Goal: Information Seeking & Learning: Check status

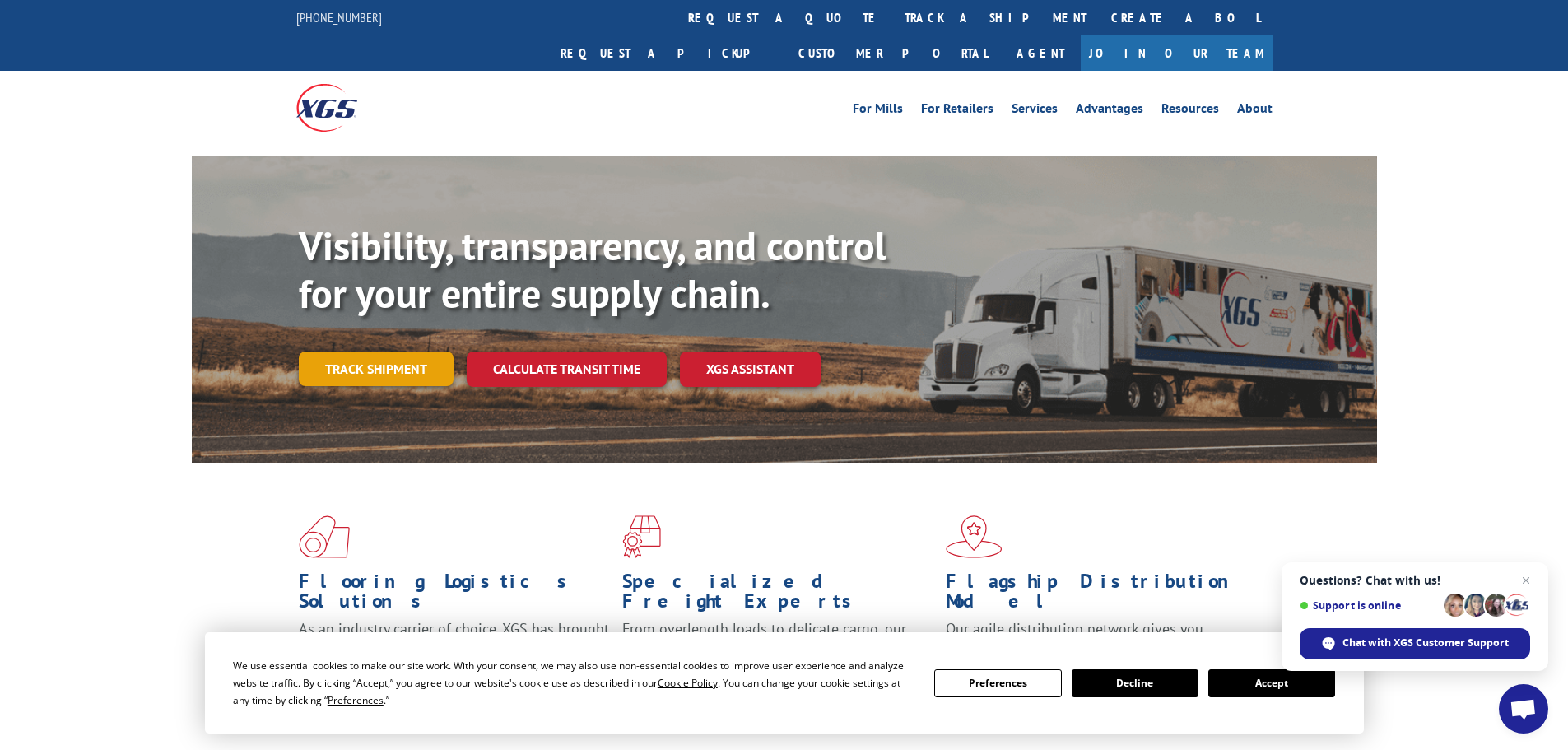
click at [381, 352] on link "Track shipment" at bounding box center [376, 368] width 154 height 34
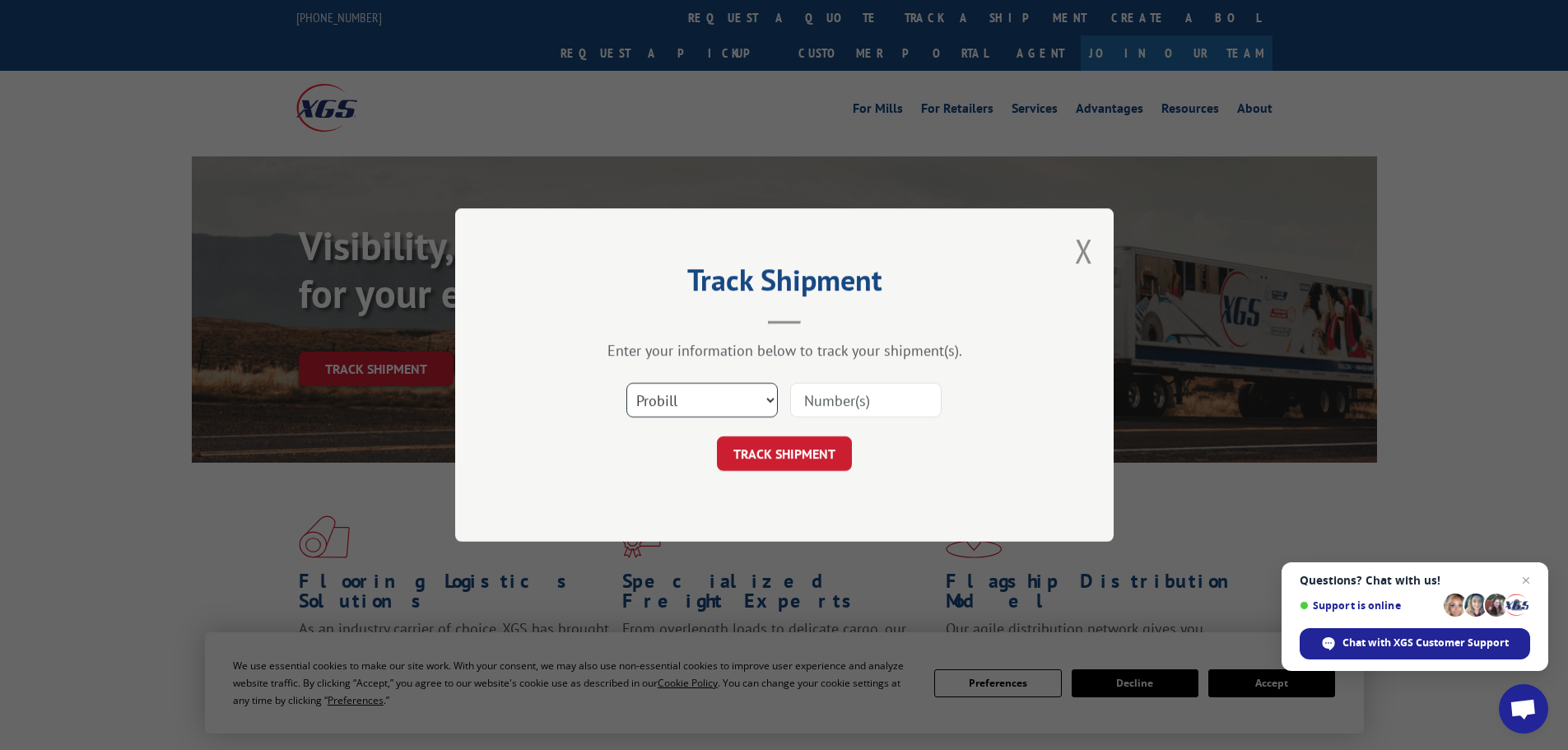
click at [696, 399] on select "Select category... Probill BOL PO" at bounding box center [701, 399] width 151 height 34
select select "po"
click at [626, 383] on select "Select category... Probill BOL PO" at bounding box center [701, 399] width 151 height 34
click at [805, 403] on input at bounding box center [866, 399] width 151 height 34
paste input "22533695"
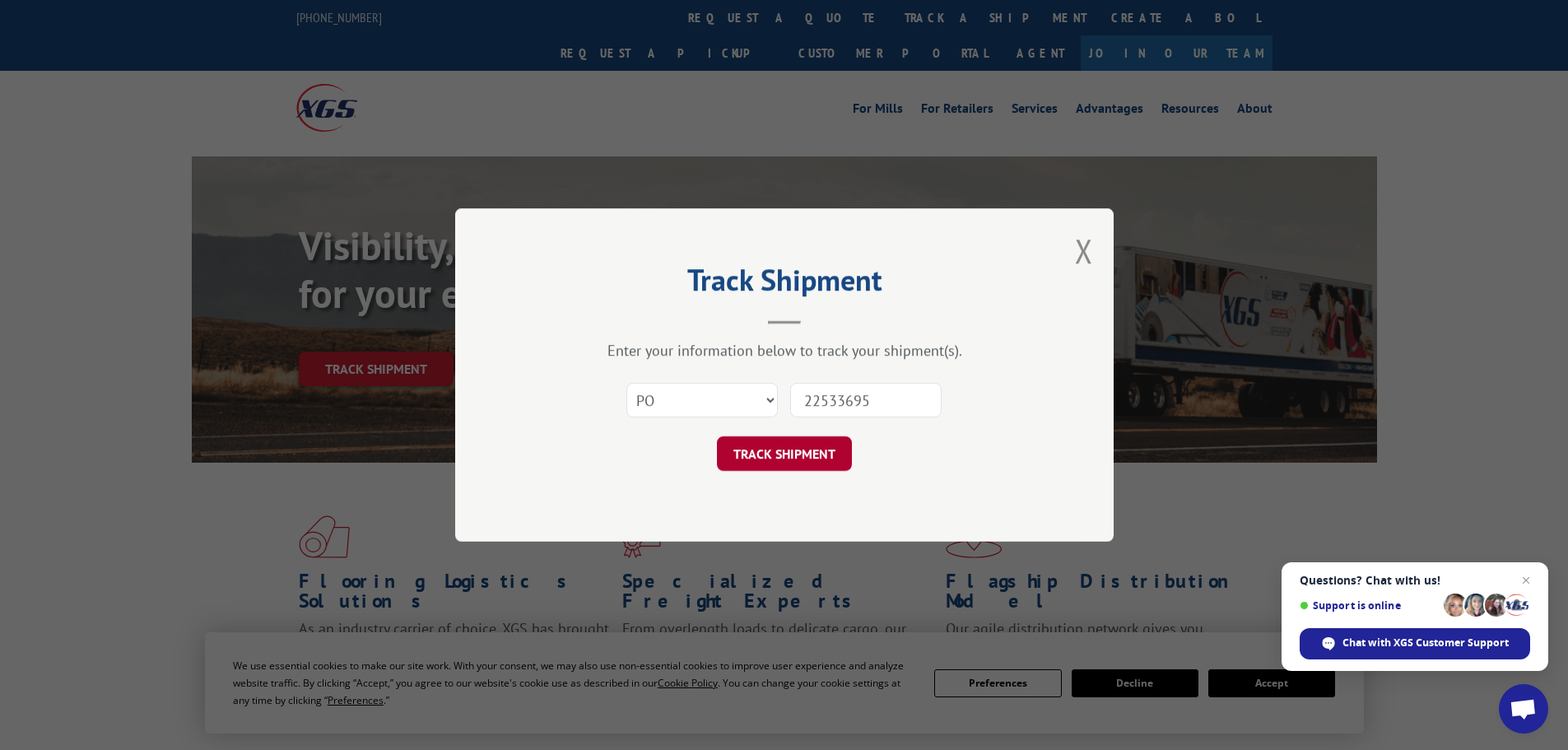
type input "22533695"
click at [777, 461] on button "TRACK SHIPMENT" at bounding box center [784, 453] width 135 height 34
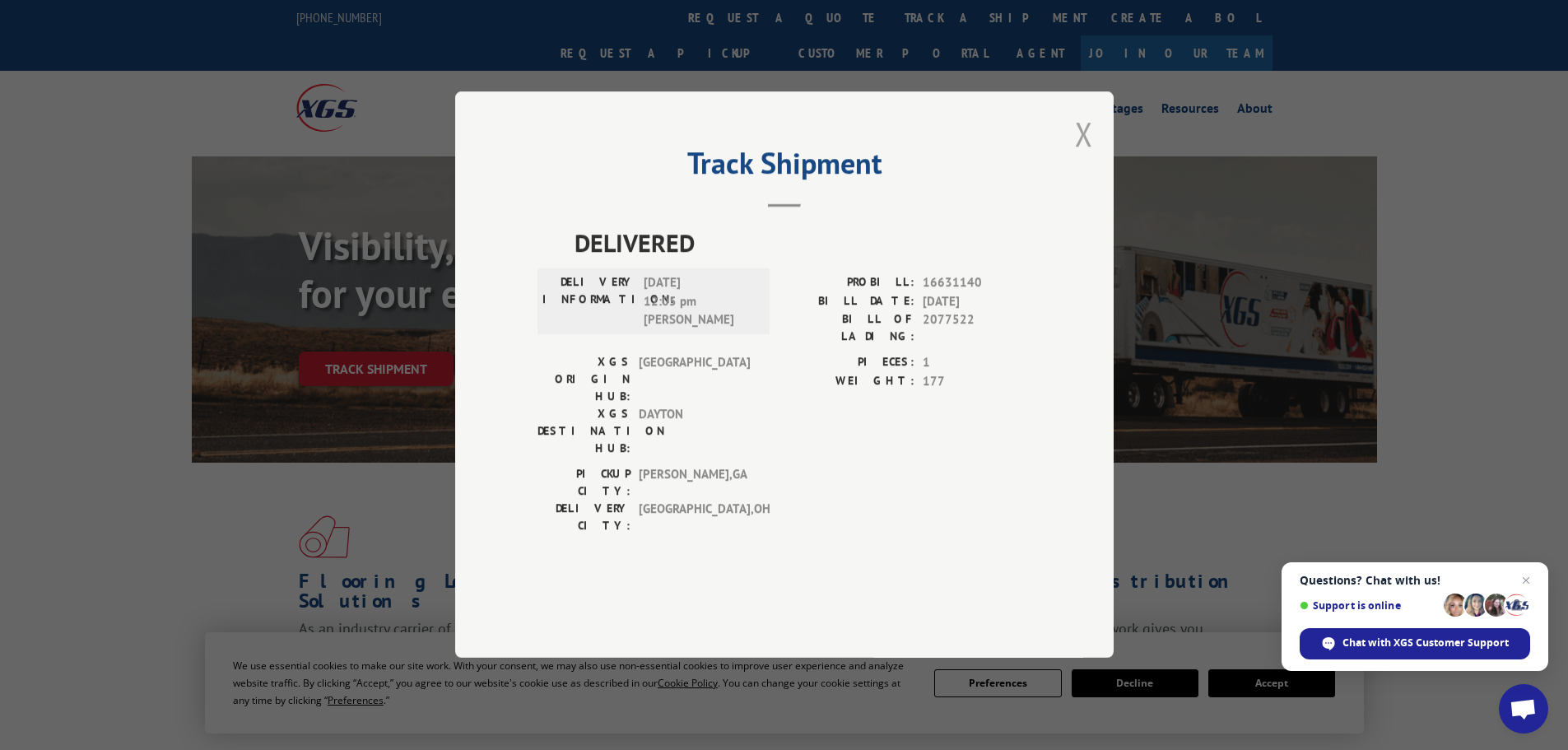
click at [1080, 155] on button "Close modal" at bounding box center [1083, 134] width 19 height 44
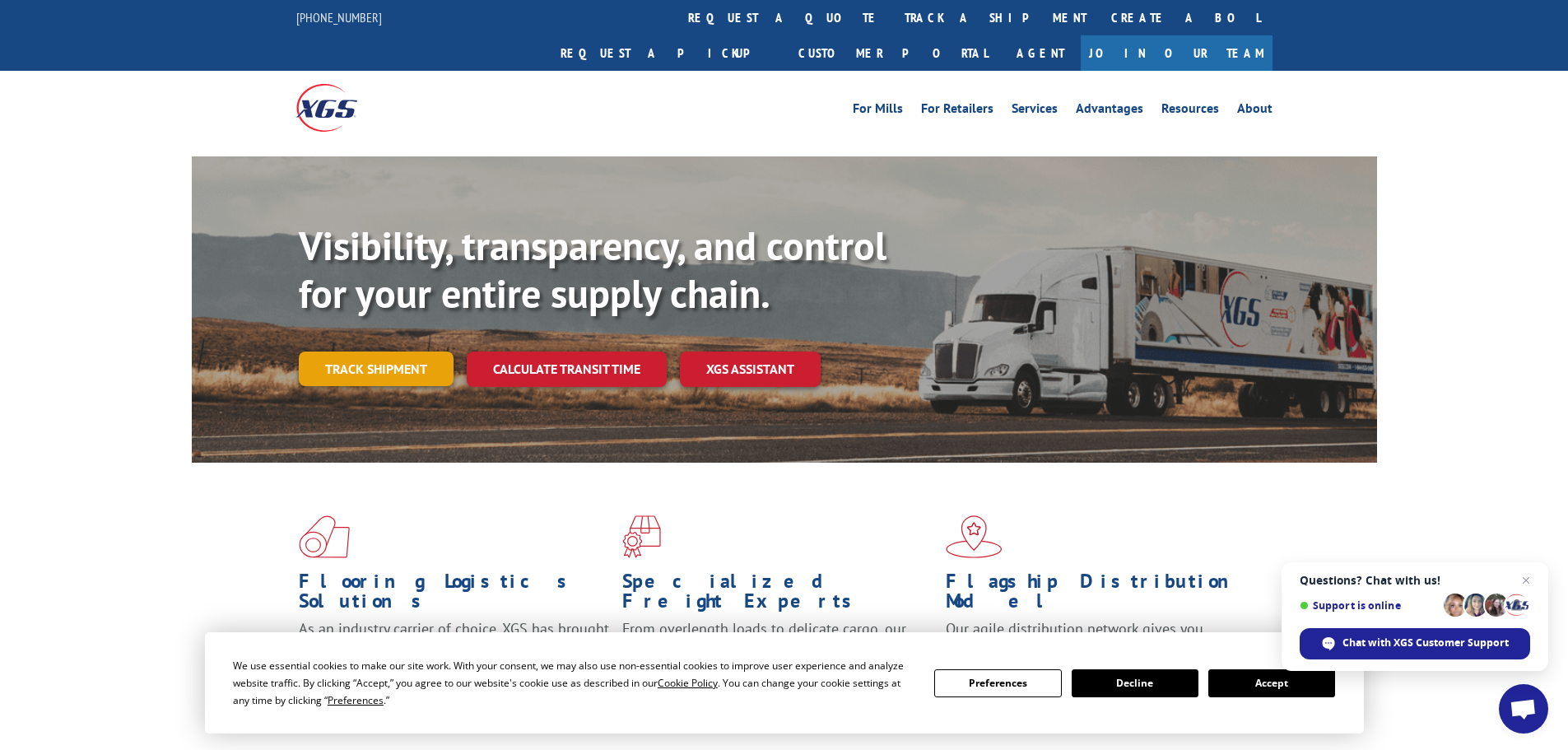
click at [332, 352] on link "Track shipment" at bounding box center [376, 368] width 154 height 34
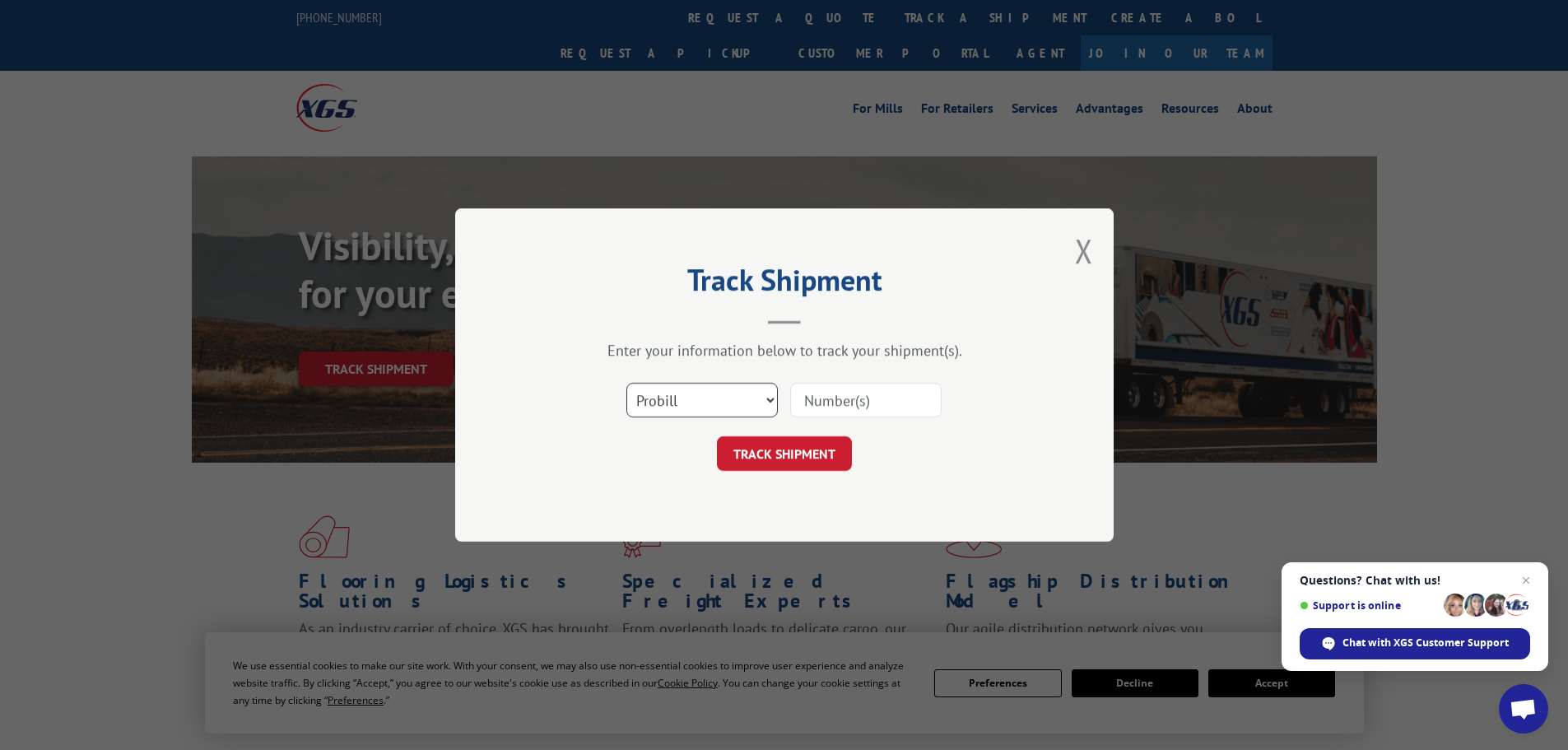
click at [708, 407] on select "Select category... Probill BOL PO" at bounding box center [701, 399] width 151 height 34
select select "po"
click at [626, 383] on select "Select category... Probill BOL PO" at bounding box center [701, 399] width 151 height 34
click at [826, 396] on input at bounding box center [866, 399] width 151 height 34
paste input "22533695"
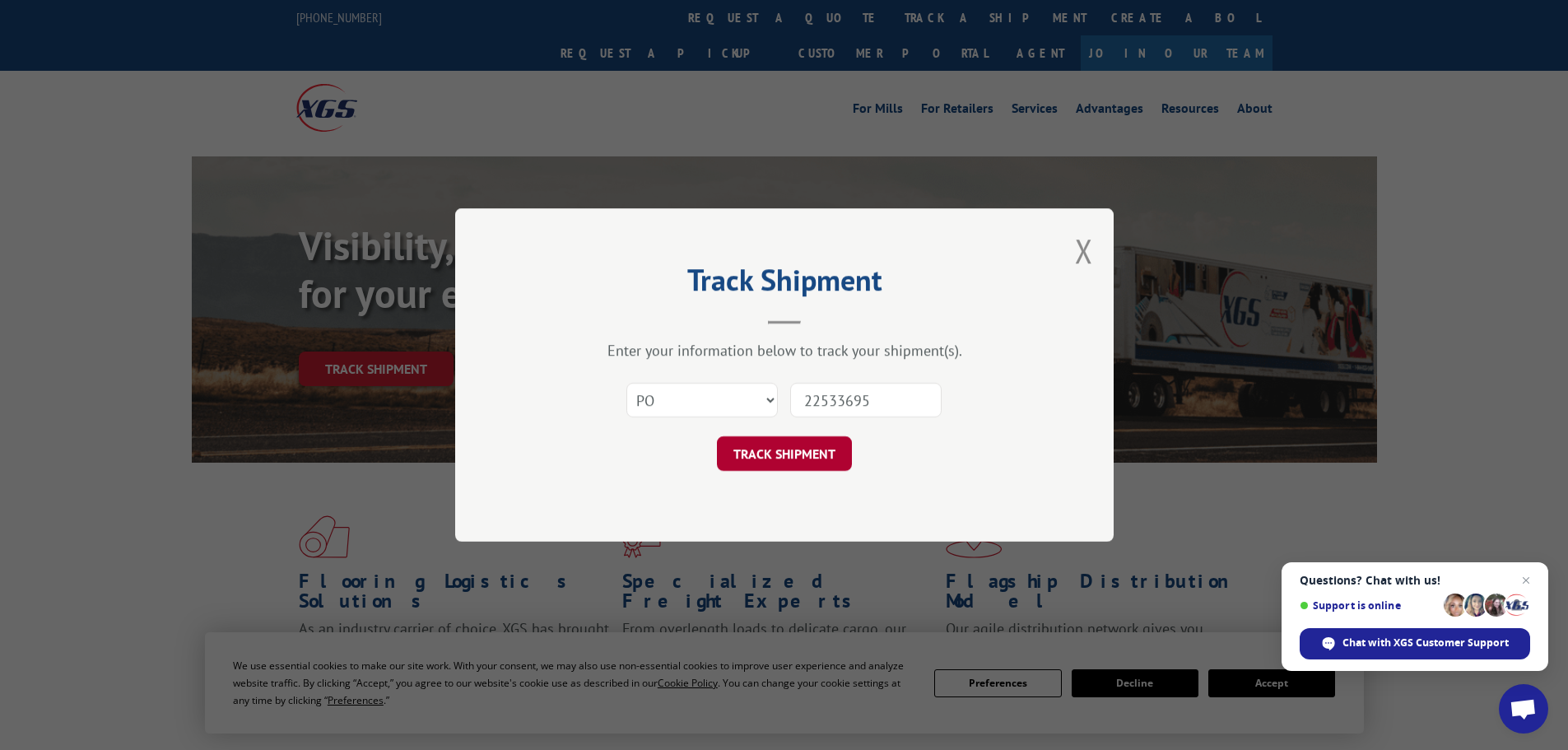
type input "22533695"
click at [756, 453] on button "TRACK SHIPMENT" at bounding box center [784, 453] width 135 height 34
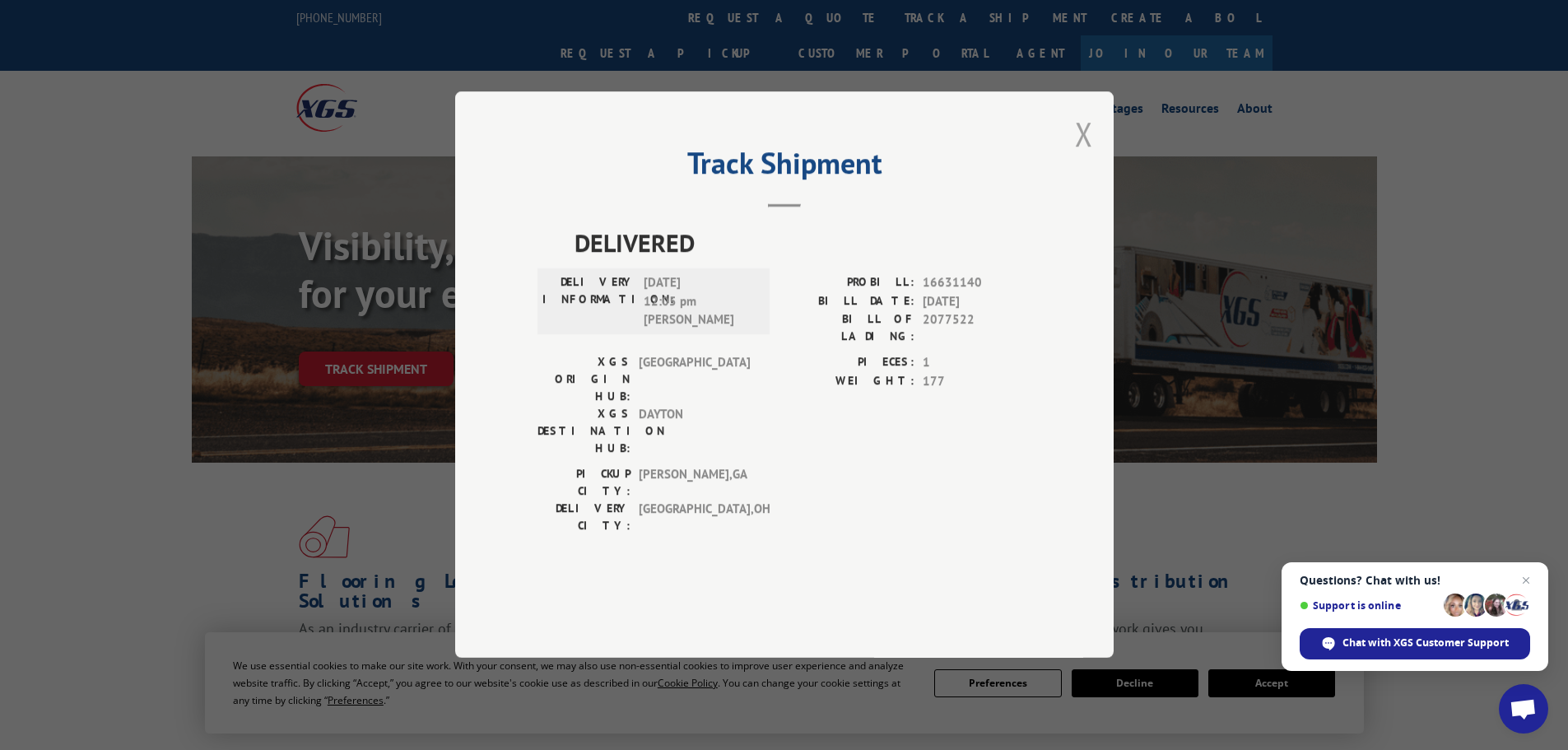
click at [1085, 155] on button "Close modal" at bounding box center [1083, 134] width 19 height 44
